Goal: Task Accomplishment & Management: Manage account settings

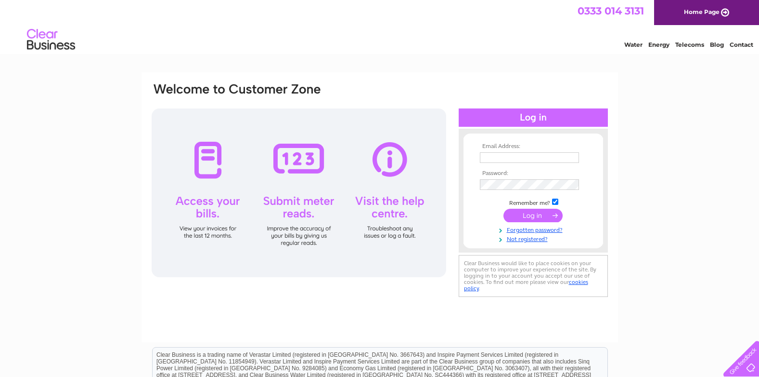
click at [502, 157] on input "text" at bounding box center [529, 157] width 99 height 11
type input "jw1951@bridgewaterandwood.co.uk"
click at [538, 214] on input "submit" at bounding box center [533, 214] width 59 height 13
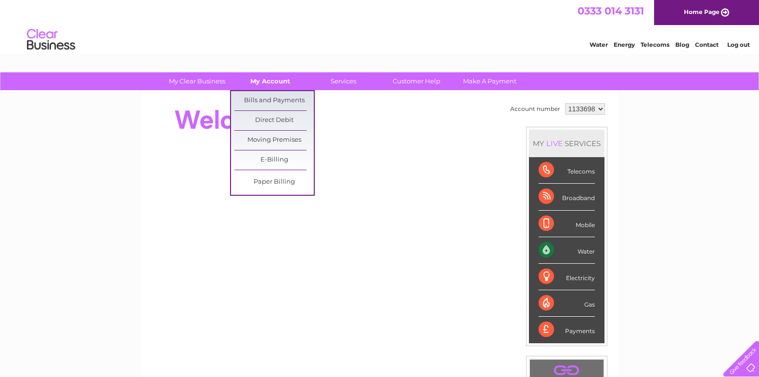
click at [274, 80] on link "My Account" at bounding box center [270, 81] width 79 height 18
click at [271, 96] on link "Bills and Payments" at bounding box center [274, 100] width 79 height 19
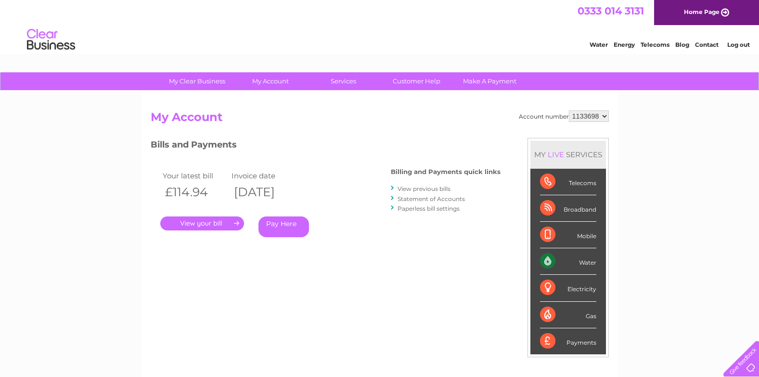
click at [208, 220] on link "." at bounding box center [202, 223] width 84 height 14
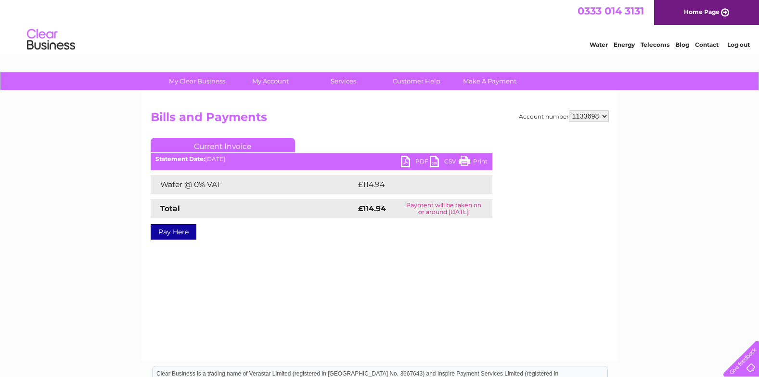
click at [405, 158] on link "PDF" at bounding box center [415, 163] width 29 height 14
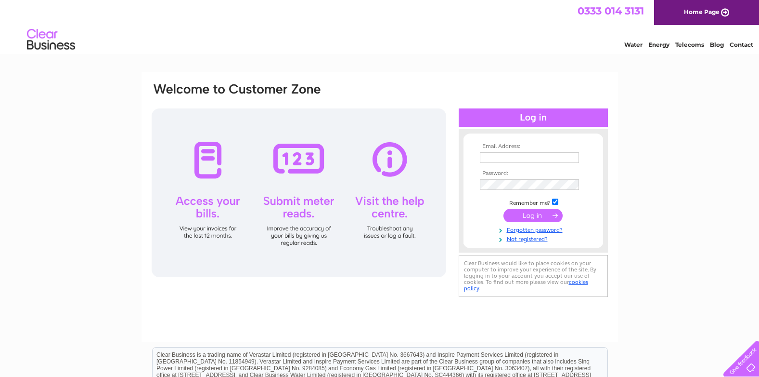
click at [487, 157] on input "text" at bounding box center [529, 157] width 99 height 11
type input "[EMAIL_ADDRESS][DOMAIN_NAME]"
click at [526, 213] on input "submit" at bounding box center [533, 214] width 59 height 13
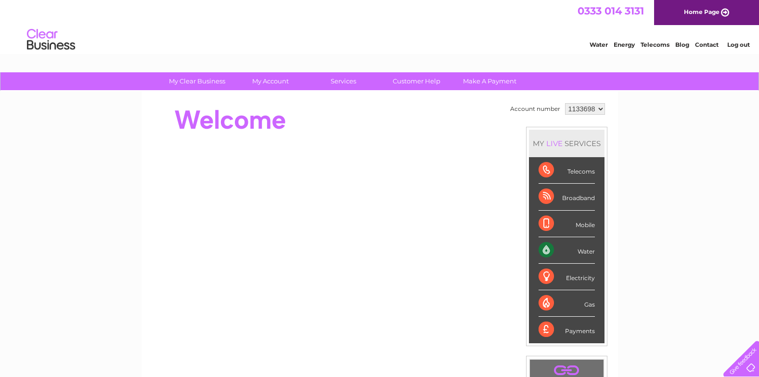
click at [552, 169] on div "Telecoms" at bounding box center [567, 170] width 56 height 26
click at [542, 170] on div "Telecoms" at bounding box center [567, 170] width 56 height 26
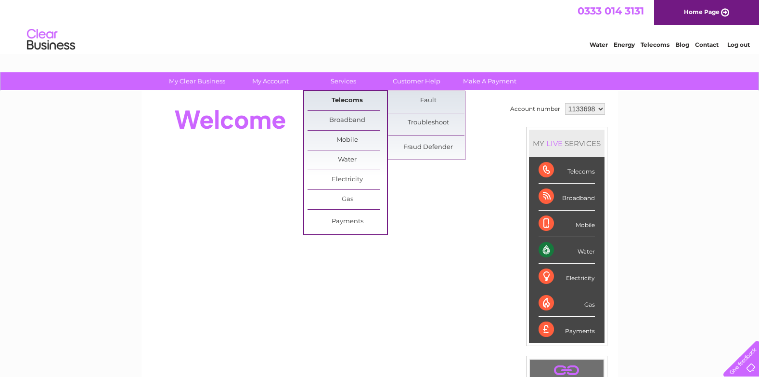
click at [333, 97] on link "Telecoms" at bounding box center [347, 100] width 79 height 19
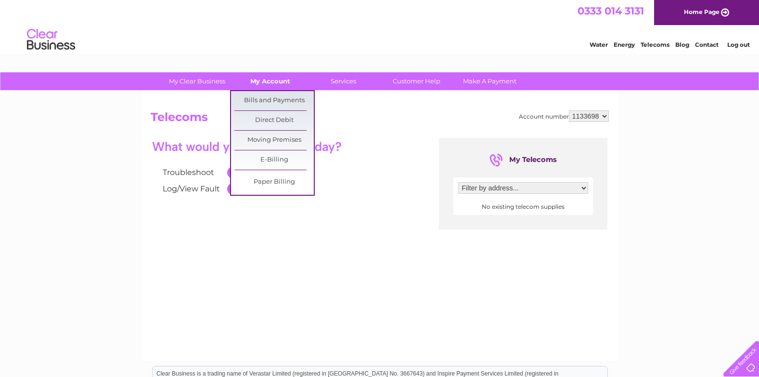
click at [278, 78] on link "My Account" at bounding box center [270, 81] width 79 height 18
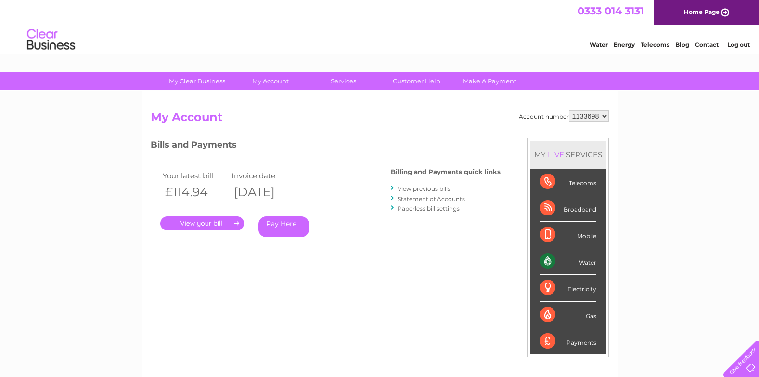
click at [279, 98] on div "Account number 1133698 My Account MY LIVE SERVICES Telecoms Broadband Mobile Wa…" at bounding box center [380, 250] width 477 height 319
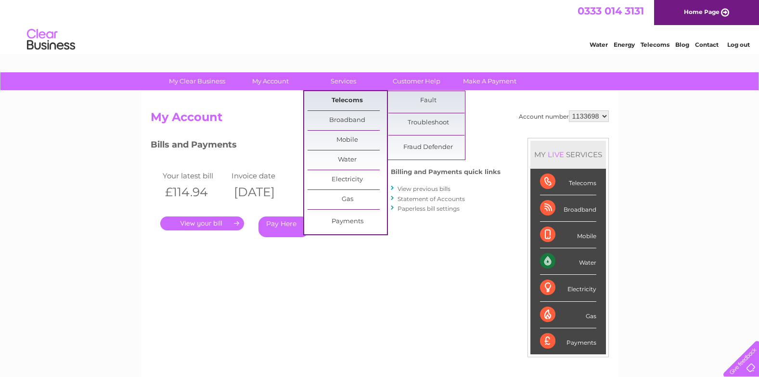
click at [350, 98] on link "Telecoms" at bounding box center [347, 100] width 79 height 19
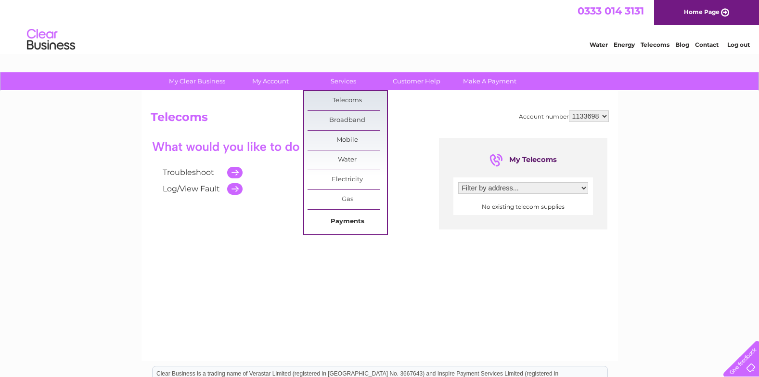
click at [339, 217] on link "Payments" at bounding box center [347, 221] width 79 height 19
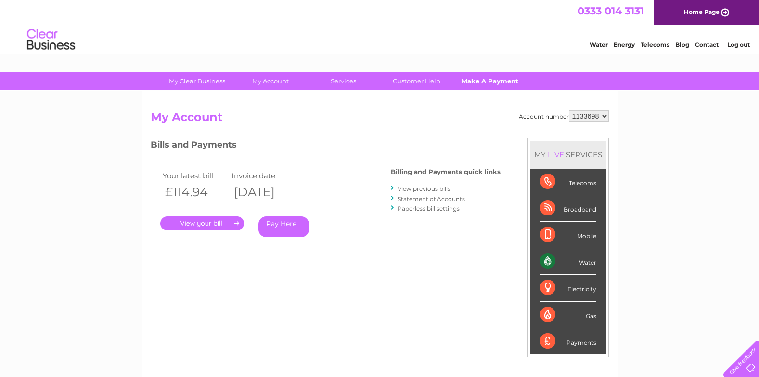
click at [486, 78] on link "Make A Payment" at bounding box center [489, 81] width 79 height 18
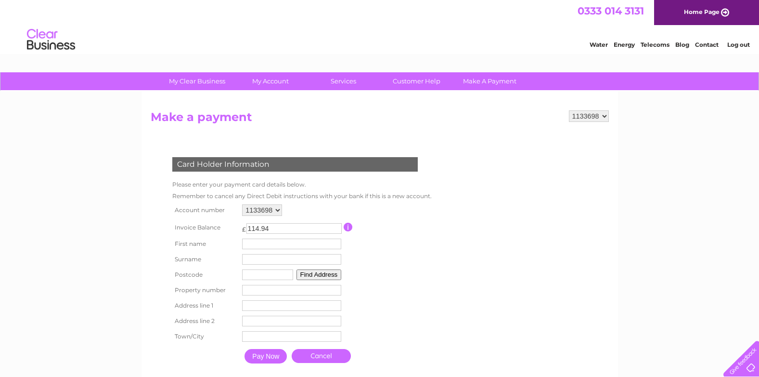
click at [331, 352] on link "Cancel" at bounding box center [321, 356] width 59 height 14
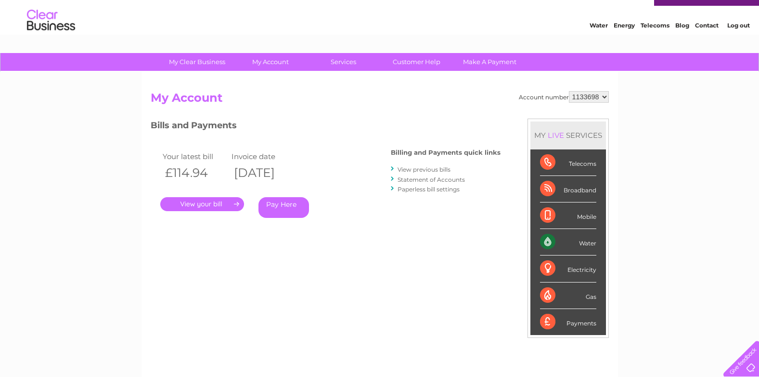
scroll to position [71, 0]
